Goal: Register for event/course

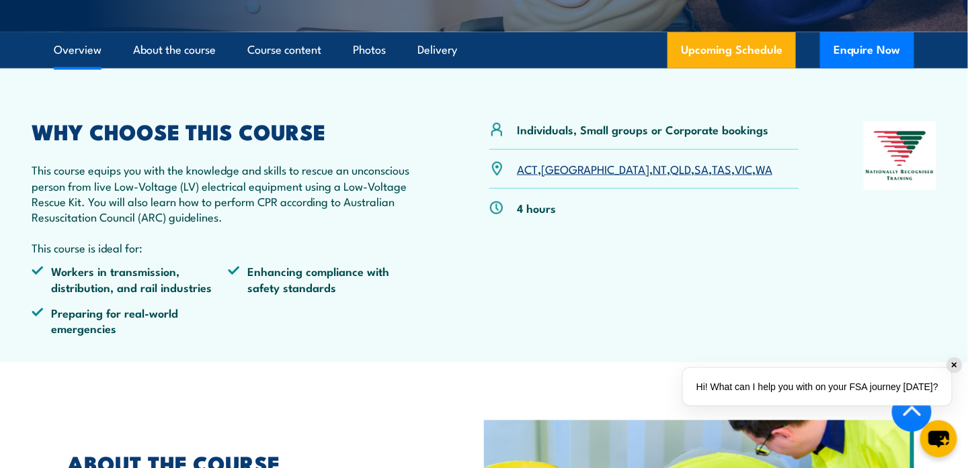
scroll to position [431, 0]
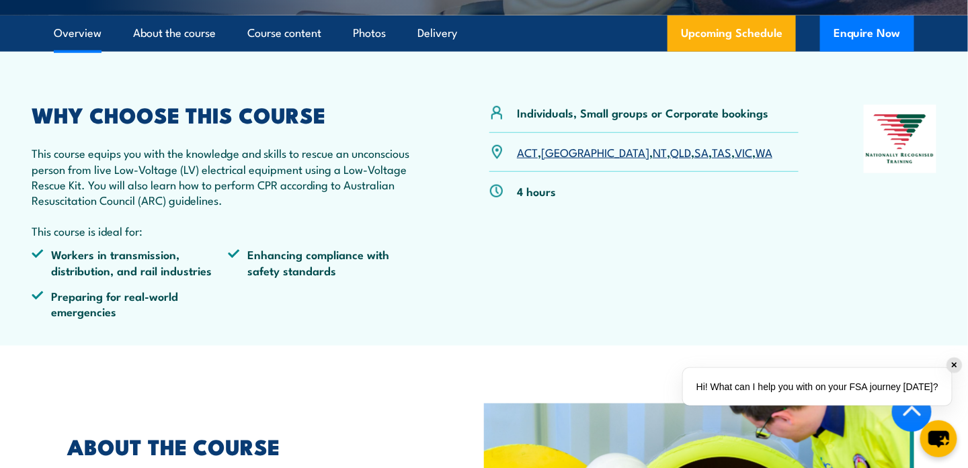
click at [755, 151] on link "WA" at bounding box center [763, 152] width 17 height 16
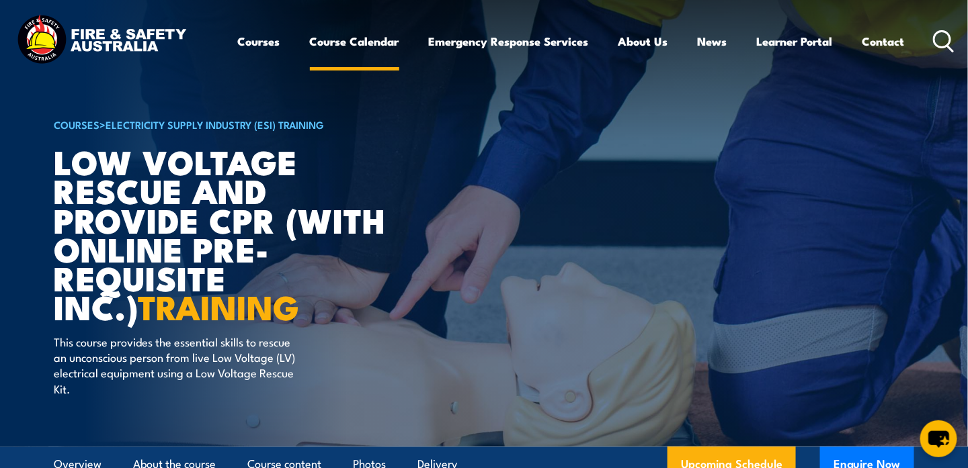
click at [321, 41] on link "Course Calendar" at bounding box center [354, 42] width 89 height 36
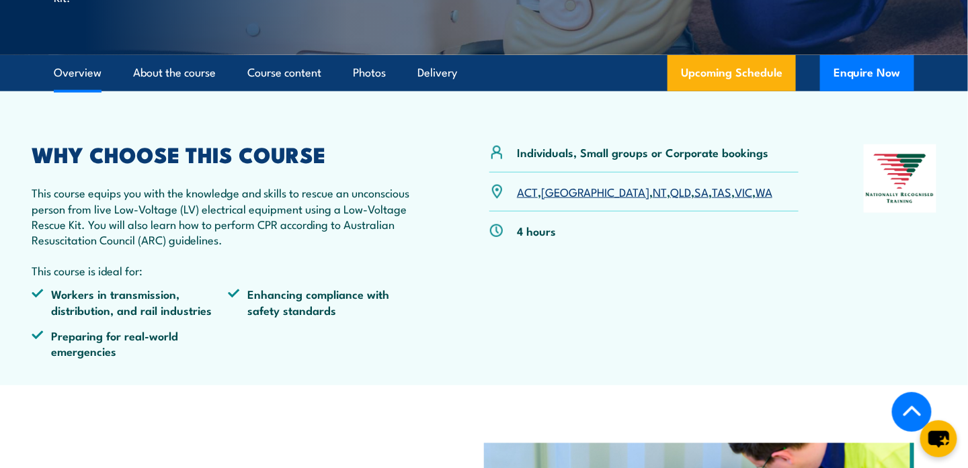
scroll to position [378, 0]
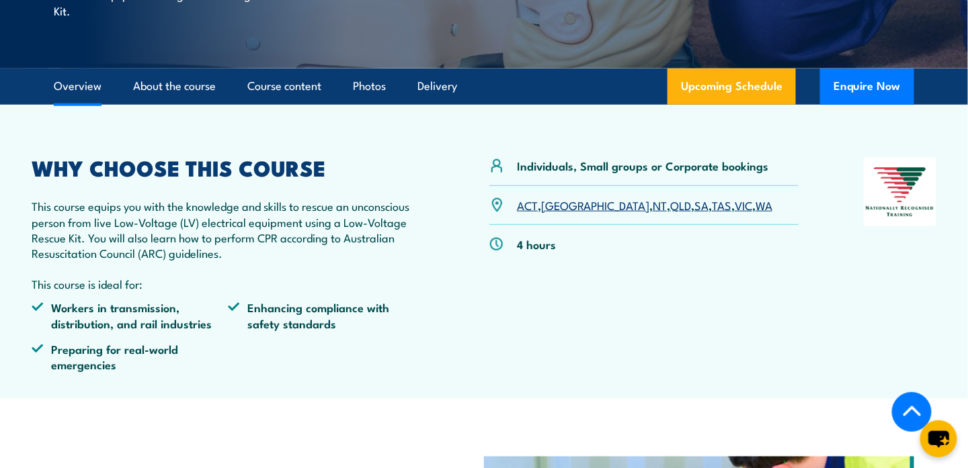
click at [755, 206] on link "WA" at bounding box center [763, 205] width 17 height 16
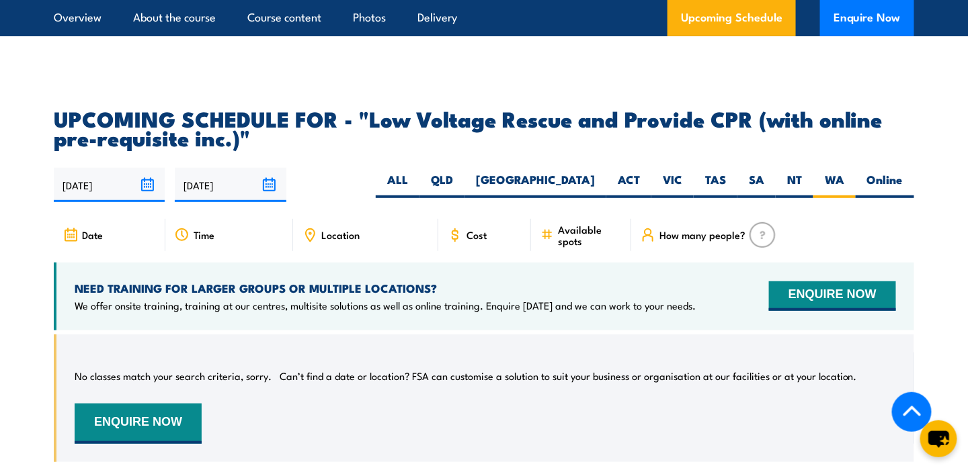
scroll to position [1948, 0]
